Goal: Task Accomplishment & Management: Use online tool/utility

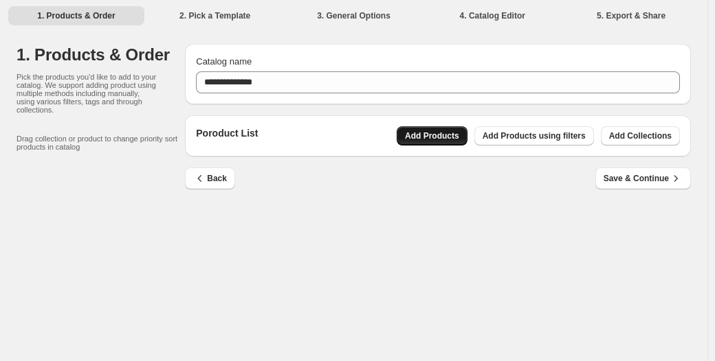
click at [411, 135] on span "Add Products" at bounding box center [432, 136] width 54 height 11
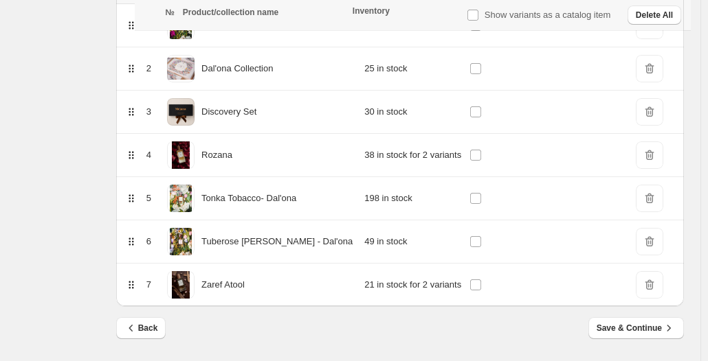
scroll to position [251, 0]
click at [649, 328] on span "Save & Continue" at bounding box center [635, 328] width 79 height 14
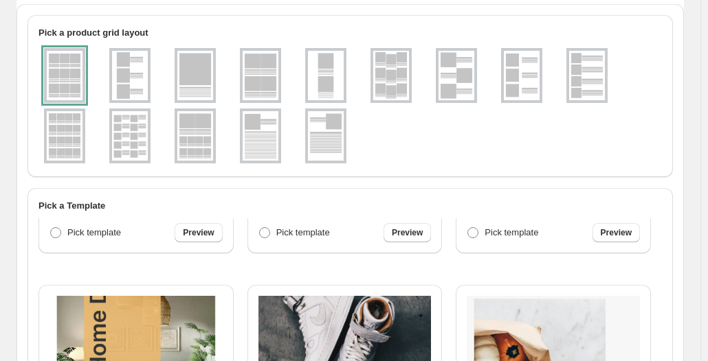
scroll to position [107, 0]
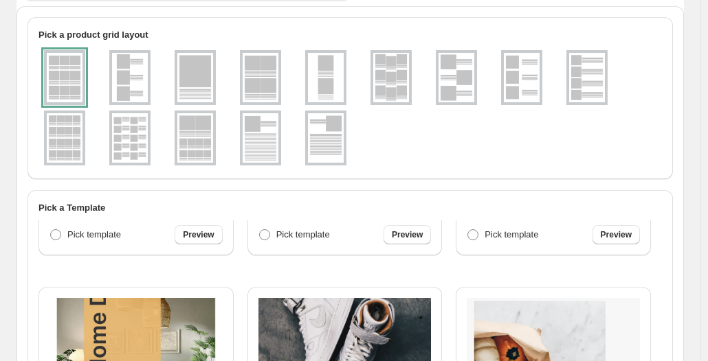
click at [186, 73] on img at bounding box center [195, 77] width 36 height 49
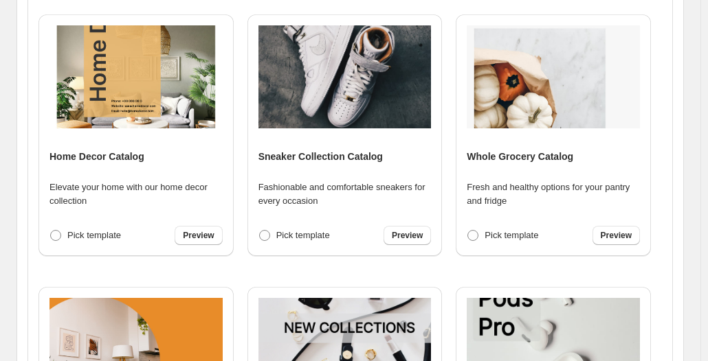
scroll to position [381, 0]
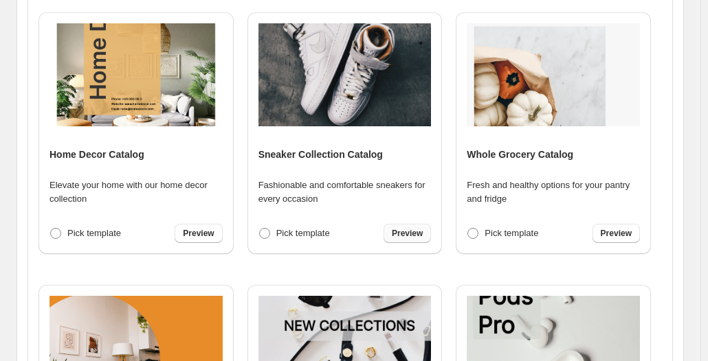
click at [415, 234] on span "Preview" at bounding box center [407, 233] width 31 height 11
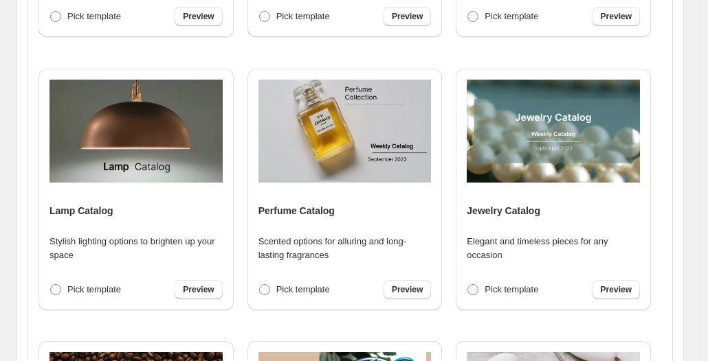
scroll to position [702, 0]
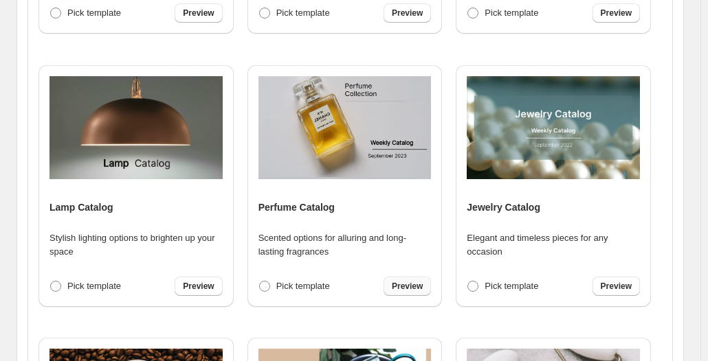
click at [402, 278] on link "Preview" at bounding box center [406, 286] width 47 height 19
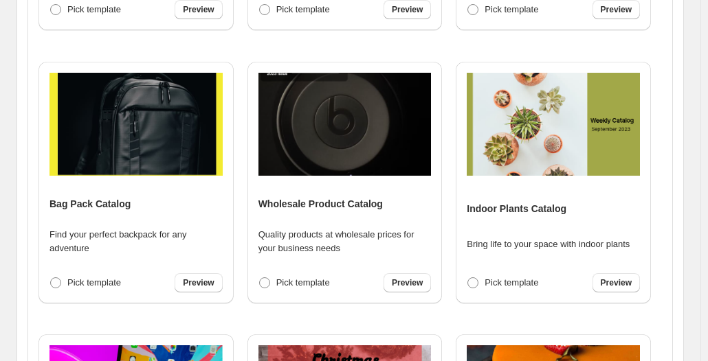
scroll to position [1552, 0]
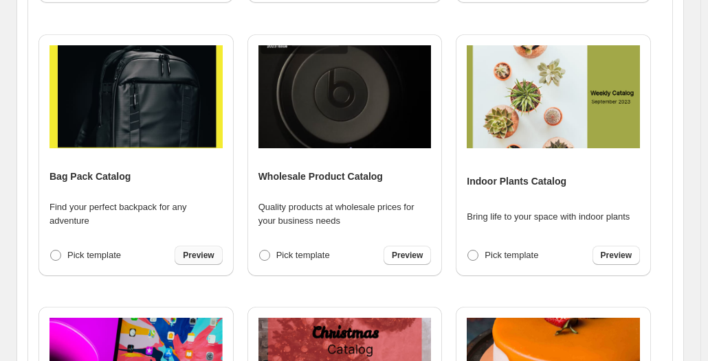
click at [209, 252] on span "Preview" at bounding box center [198, 255] width 31 height 11
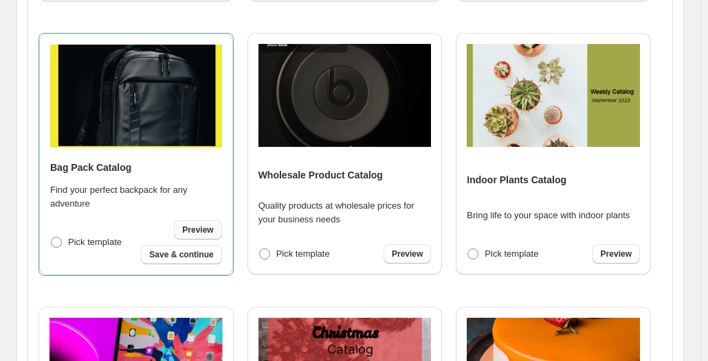
scroll to position [1551, 0]
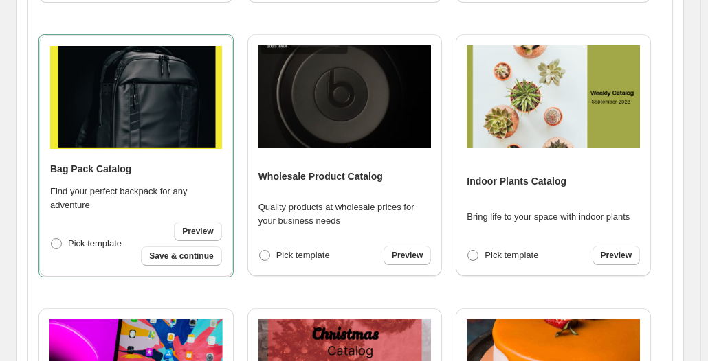
click at [337, 104] on img at bounding box center [344, 96] width 173 height 103
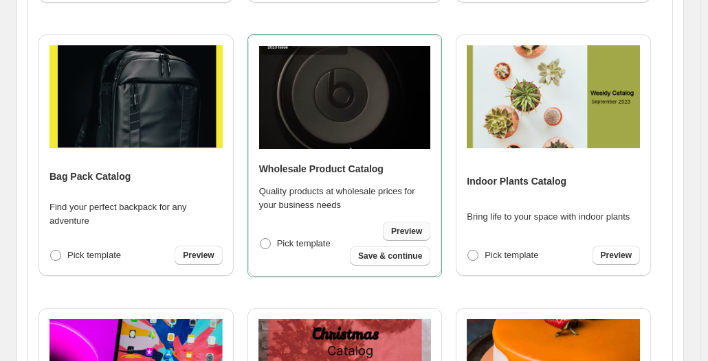
click at [415, 234] on span "Preview" at bounding box center [406, 231] width 31 height 11
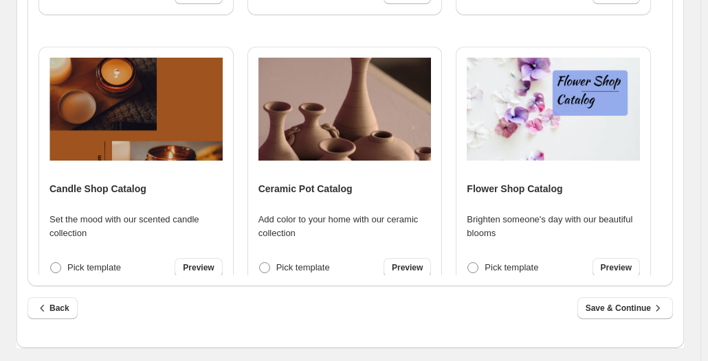
scroll to position [1910, 0]
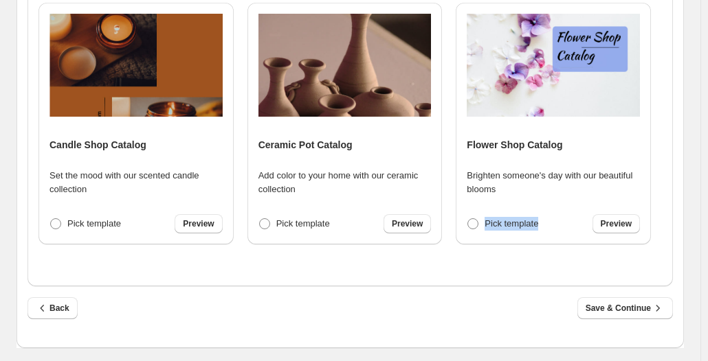
drag, startPoint x: 671, startPoint y: 247, endPoint x: 671, endPoint y: 188, distance: 59.1
click at [671, 188] on div "Watch Catalog Elegant timepieces to elevate your wrist game Pick template Previ…" at bounding box center [349, 3] width 645 height 566
click at [201, 224] on span "Preview" at bounding box center [198, 224] width 31 height 11
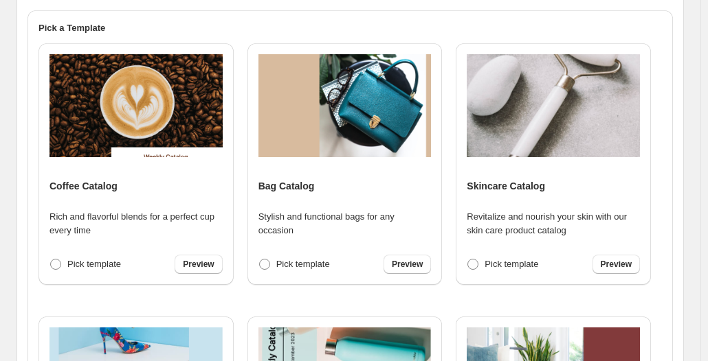
scroll to position [277, 0]
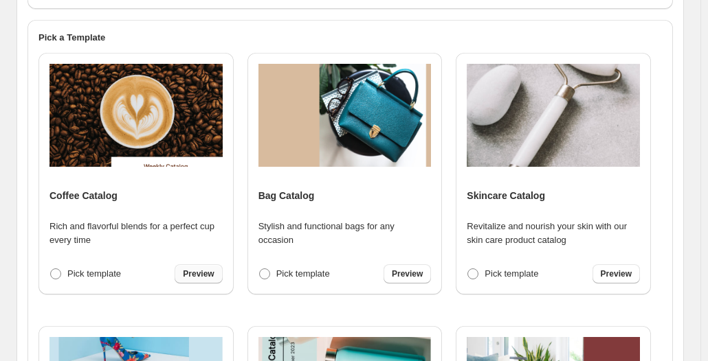
click at [201, 276] on span "Preview" at bounding box center [198, 274] width 31 height 11
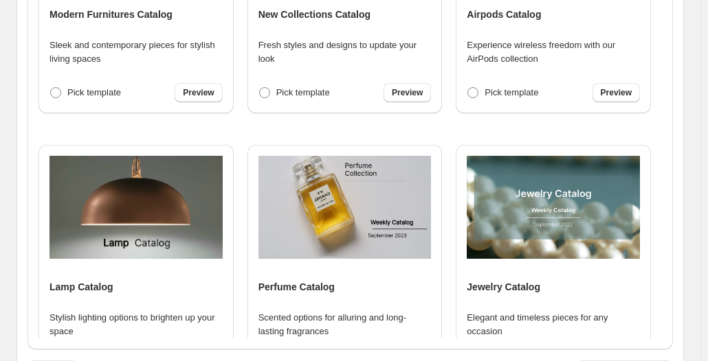
scroll to position [465, 0]
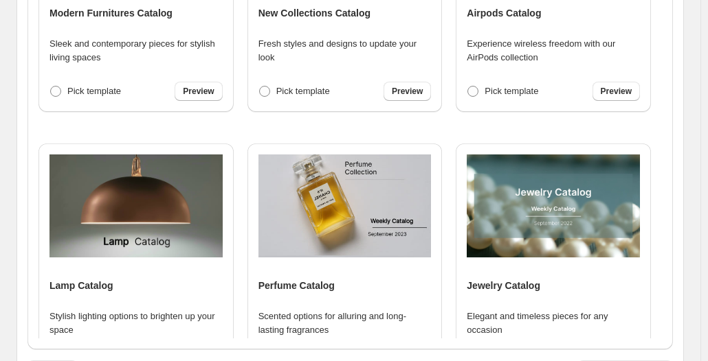
click at [306, 230] on img at bounding box center [344, 206] width 173 height 103
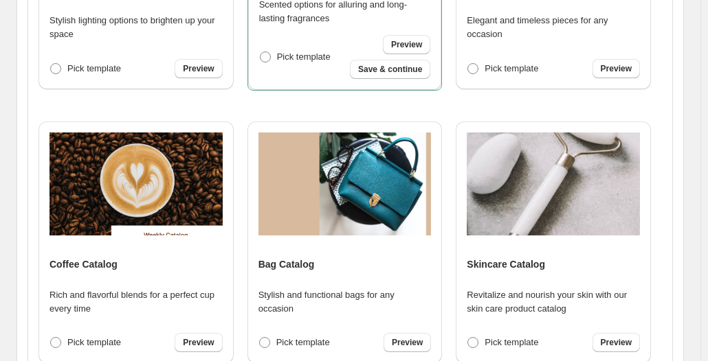
scroll to position [354, 0]
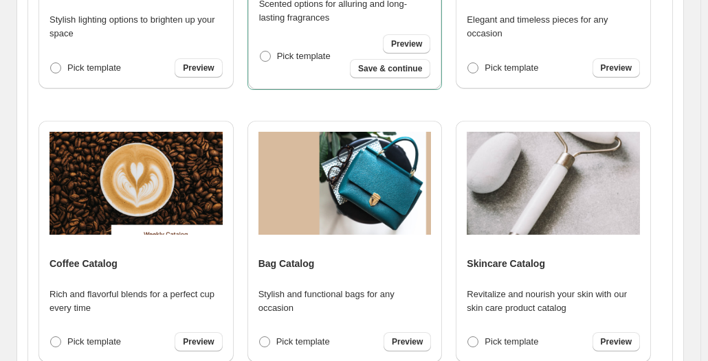
click at [669, 218] on div "Watch Catalog Elegant timepieces to elevate your wrist game Pick template Previ…" at bounding box center [349, 251] width 645 height 566
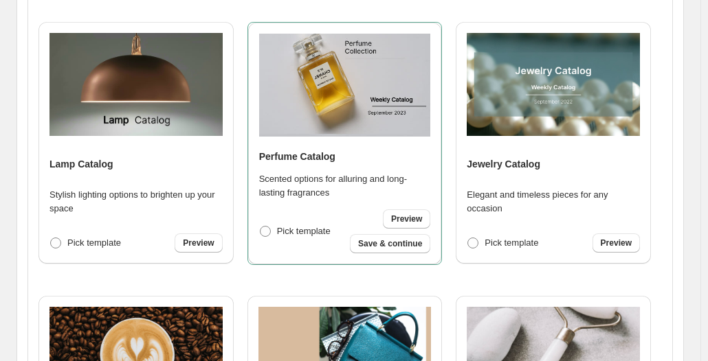
scroll to position [769, 0]
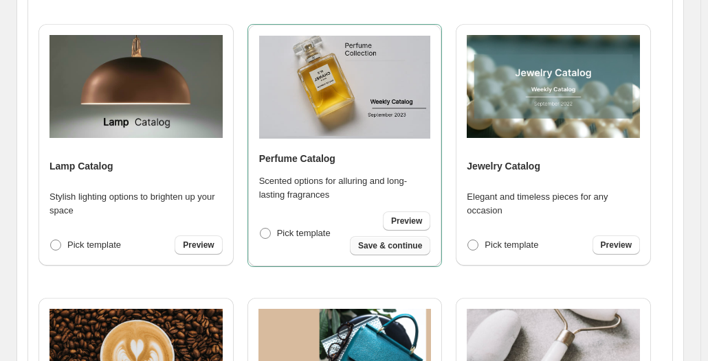
click at [399, 243] on span "Save & continue" at bounding box center [390, 246] width 64 height 11
select select "**********"
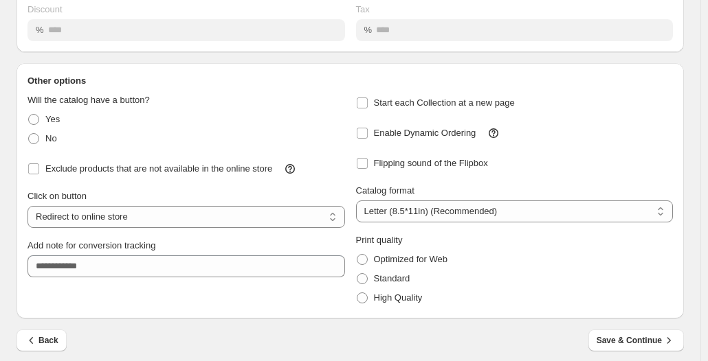
scroll to position [205, 0]
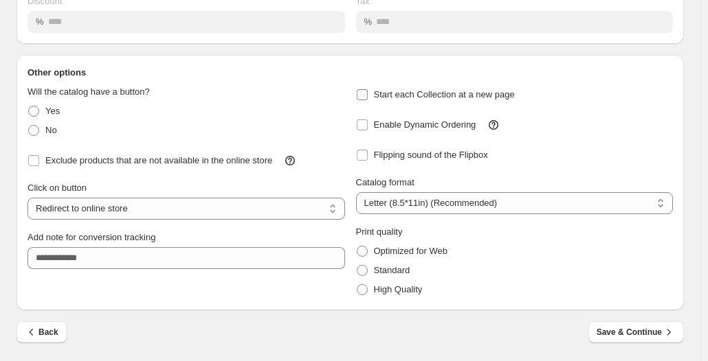
click at [469, 95] on span "Start each Collection at a new page" at bounding box center [444, 94] width 141 height 10
click at [431, 87] on label "Start each Collection at a new page" at bounding box center [435, 94] width 159 height 19
click at [382, 285] on span "High Quality" at bounding box center [398, 289] width 49 height 10
click at [642, 334] on span "Save & Continue" at bounding box center [635, 333] width 79 height 14
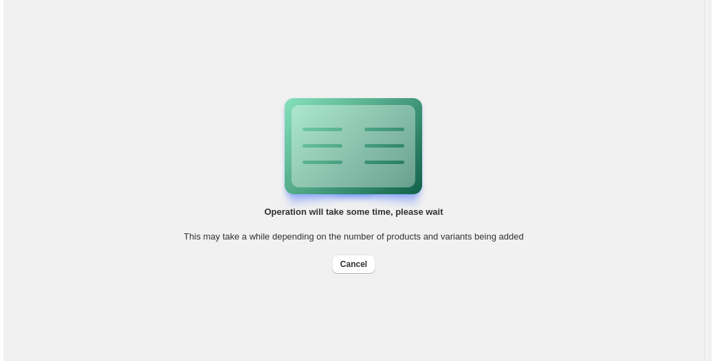
scroll to position [0, 0]
